Goal: Transaction & Acquisition: Purchase product/service

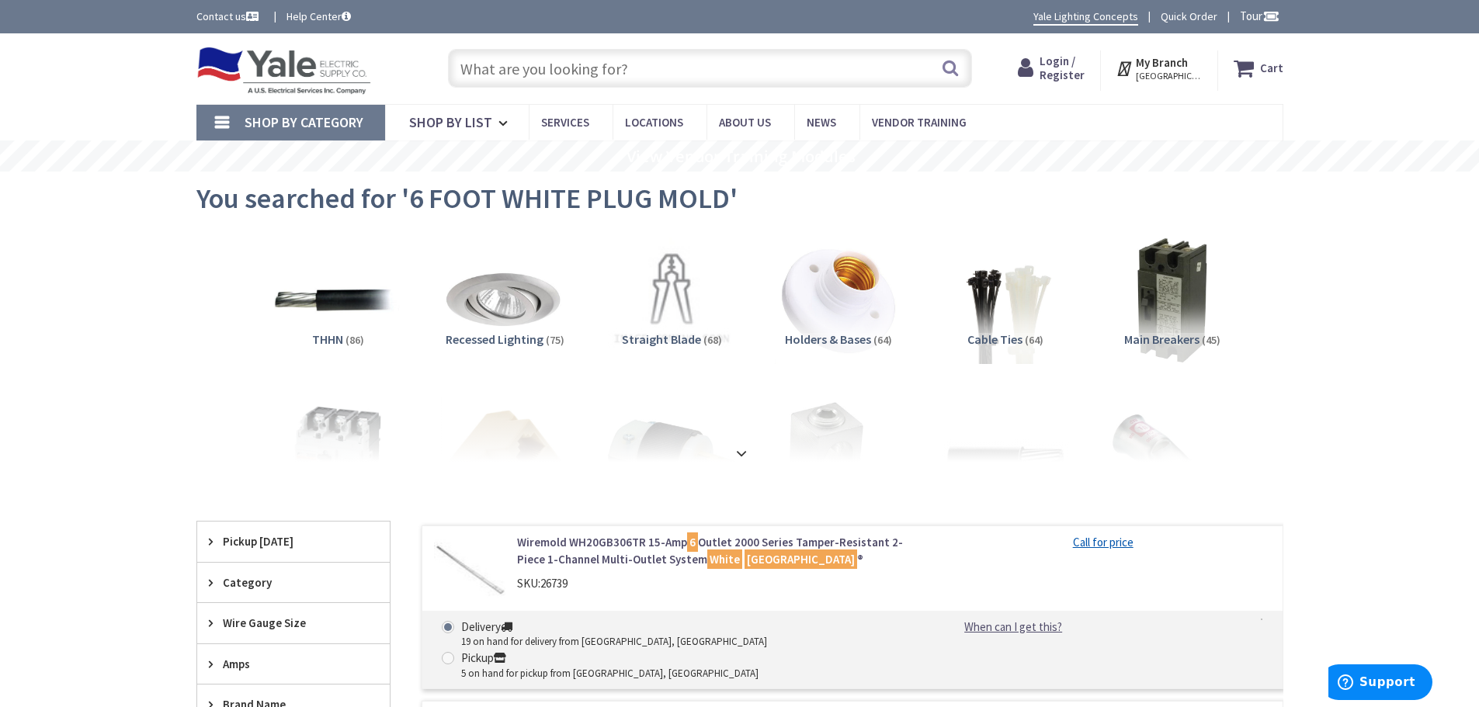
click at [534, 59] on input "text" at bounding box center [710, 68] width 524 height 39
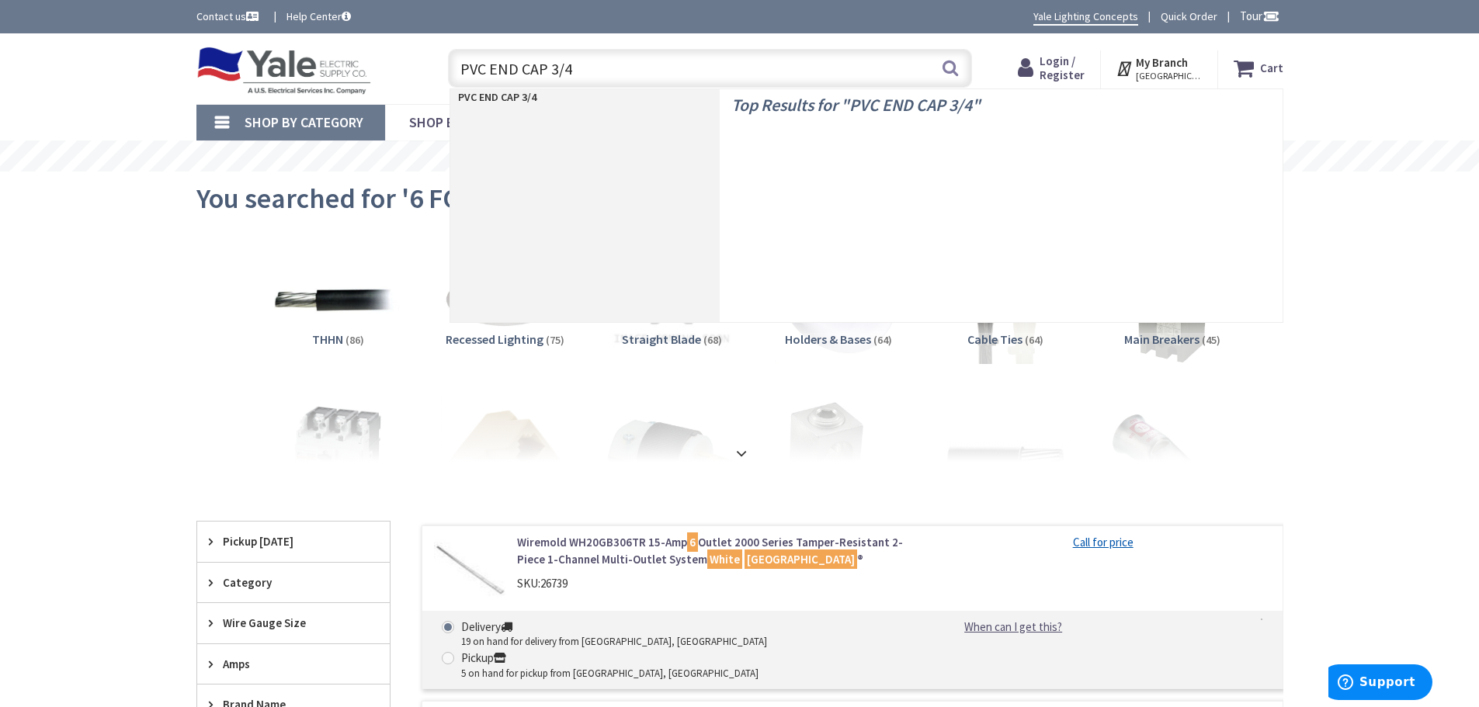
type input "PVC END CAP 3/4""
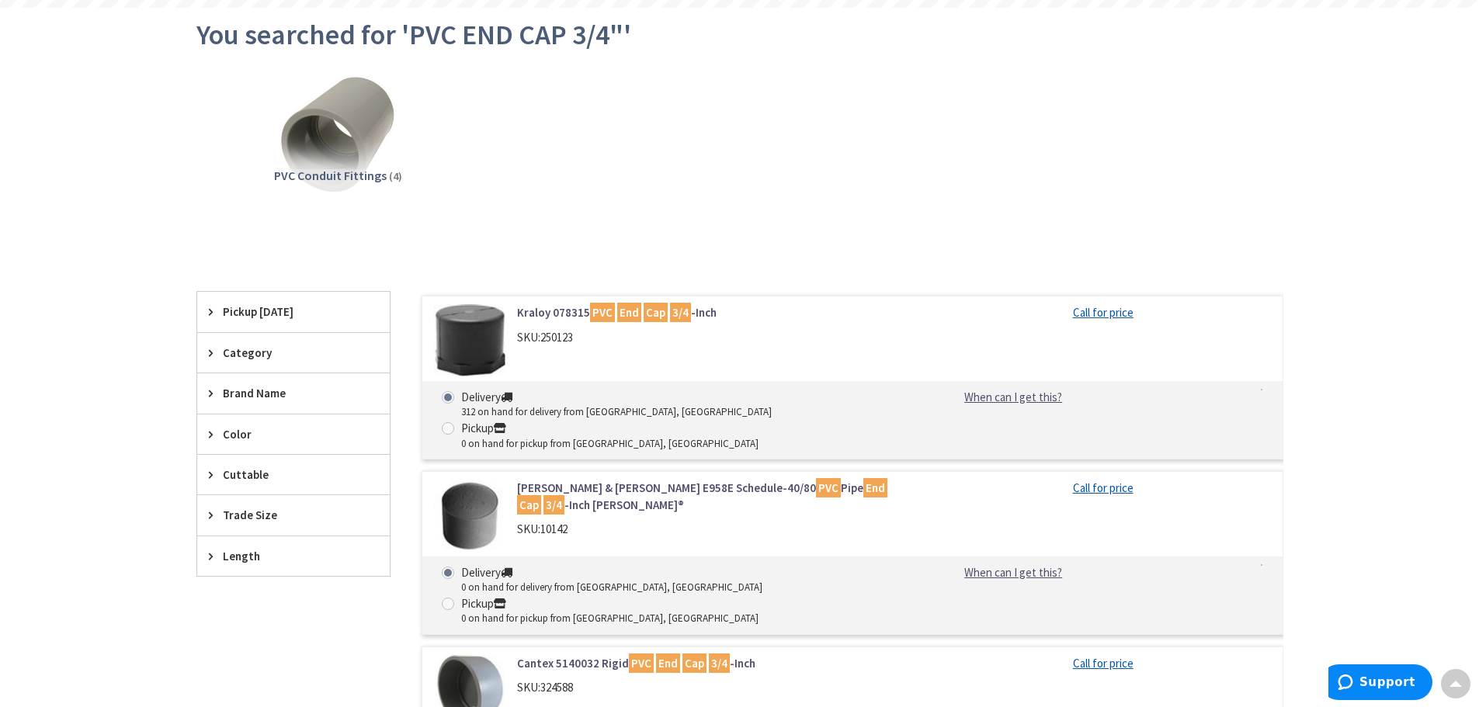
scroll to position [155, 0]
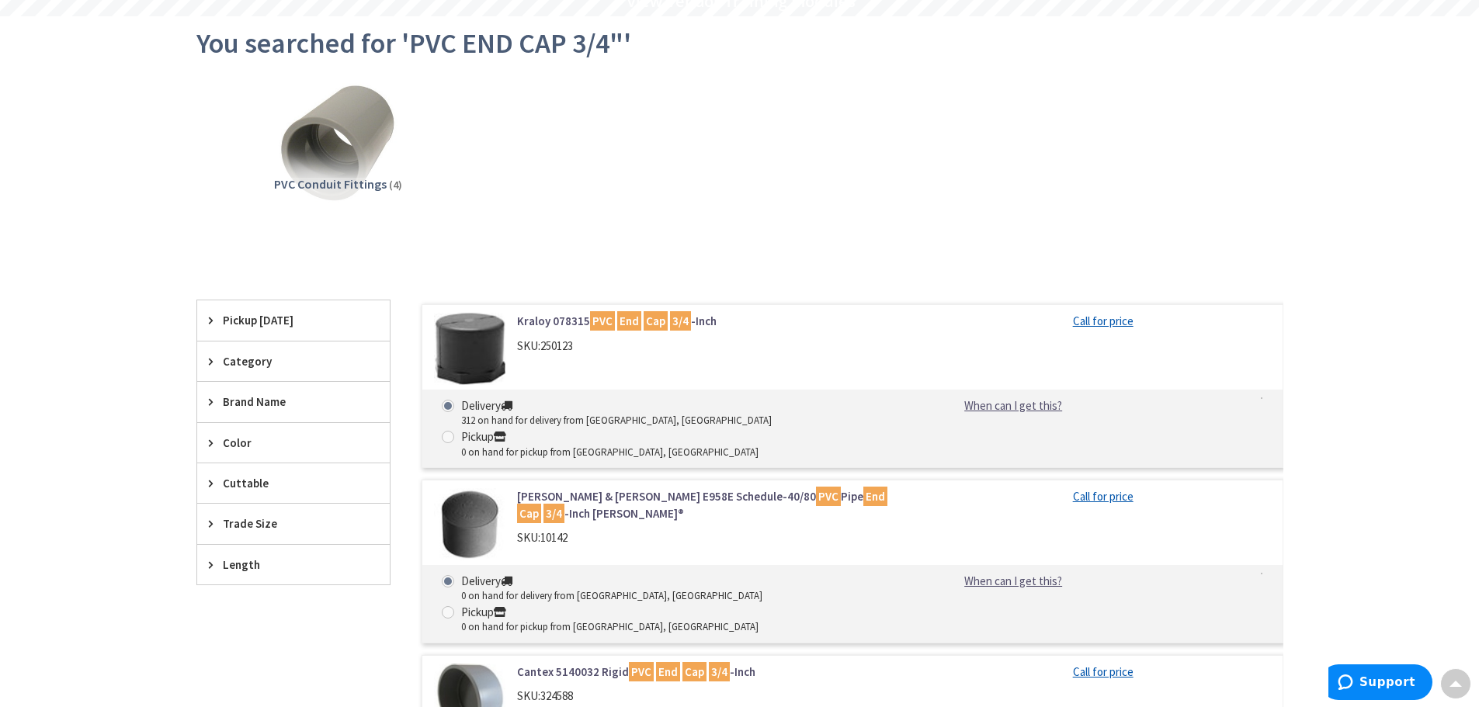
click at [563, 347] on span "250123" at bounding box center [556, 345] width 33 height 15
copy span "250123"
